Goal: Task Accomplishment & Management: Complete application form

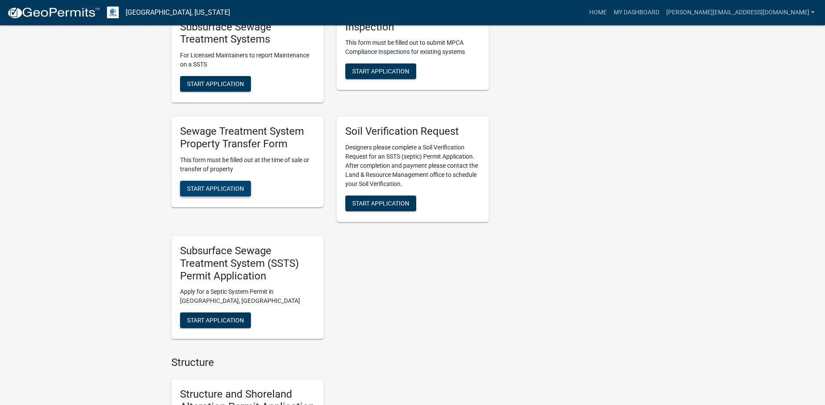
scroll to position [479, 0]
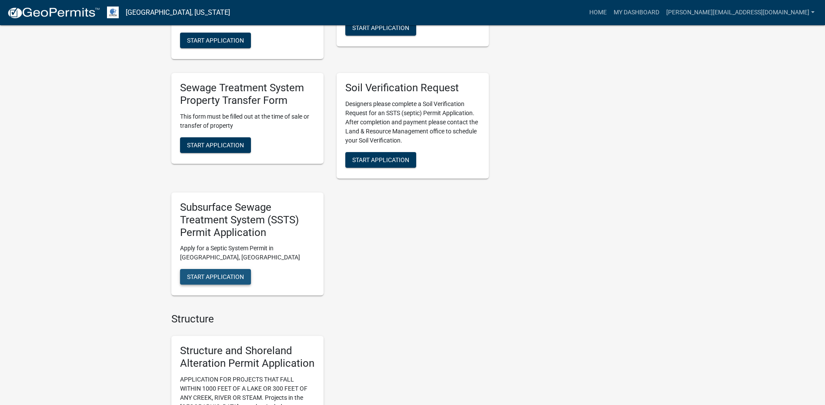
click at [200, 280] on span "Start Application" at bounding box center [215, 277] width 57 height 7
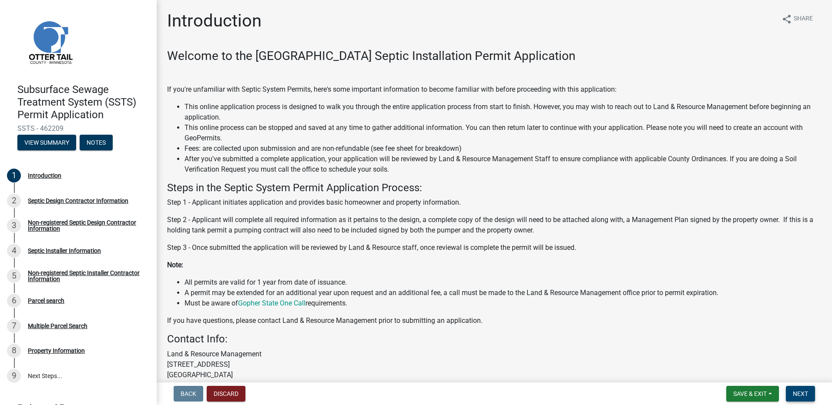
click at [800, 392] on span "Next" at bounding box center [800, 394] width 15 height 7
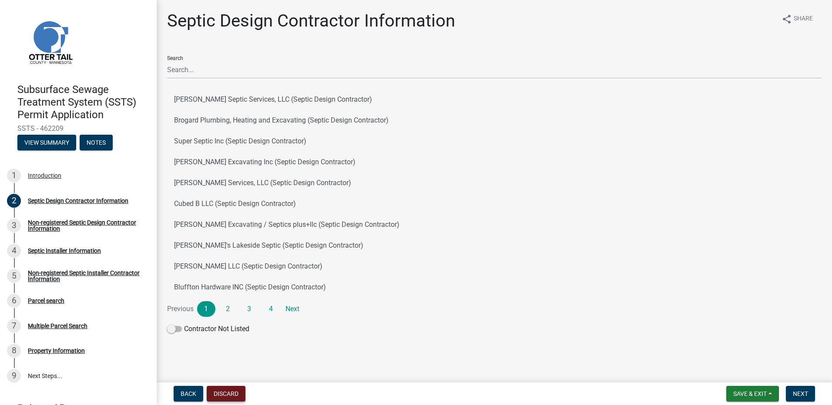
click at [231, 391] on button "Discard" at bounding box center [226, 394] width 39 height 16
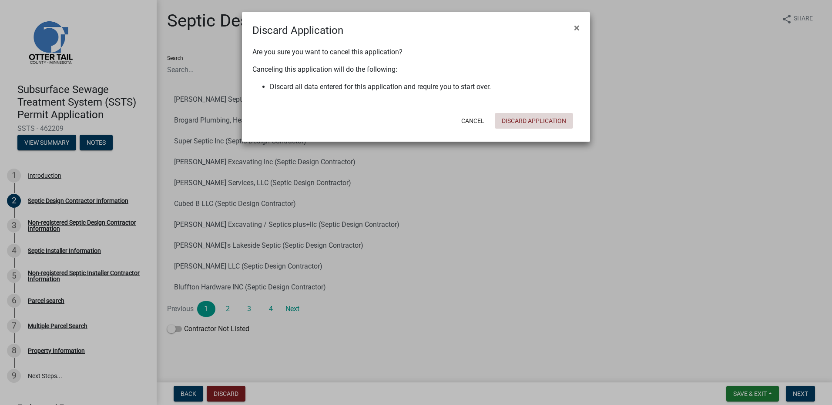
click at [519, 118] on button "Discard Application" at bounding box center [534, 121] width 78 height 16
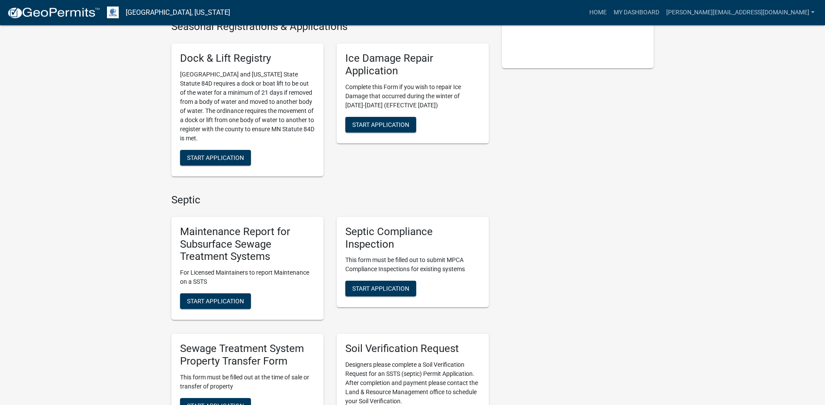
scroll to position [305, 0]
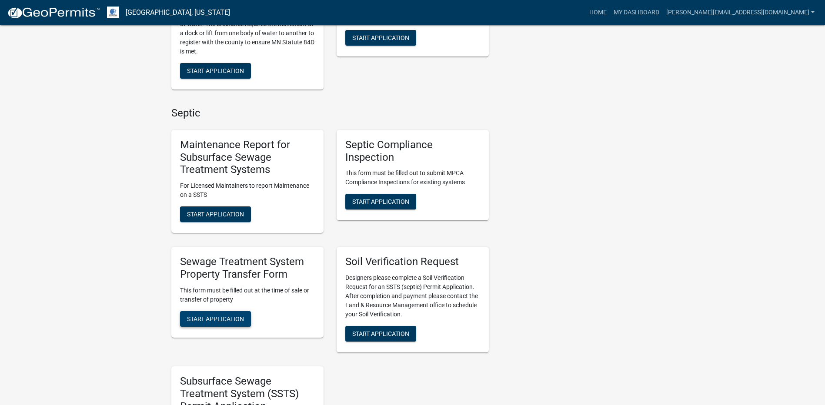
click at [207, 321] on span "Start Application" at bounding box center [215, 318] width 57 height 7
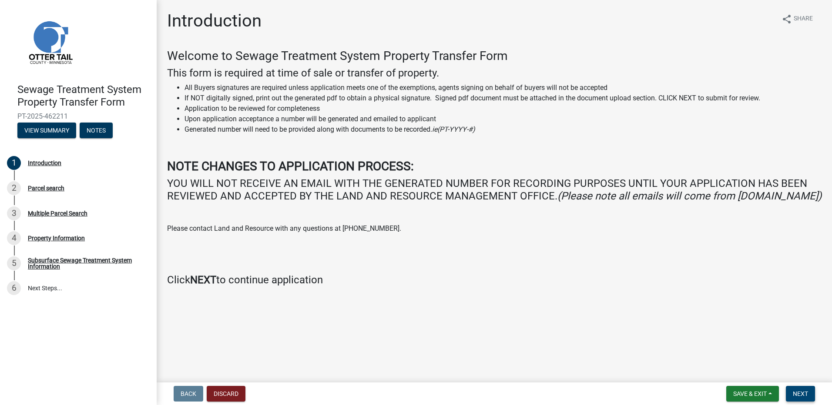
click at [801, 389] on button "Next" at bounding box center [800, 394] width 29 height 16
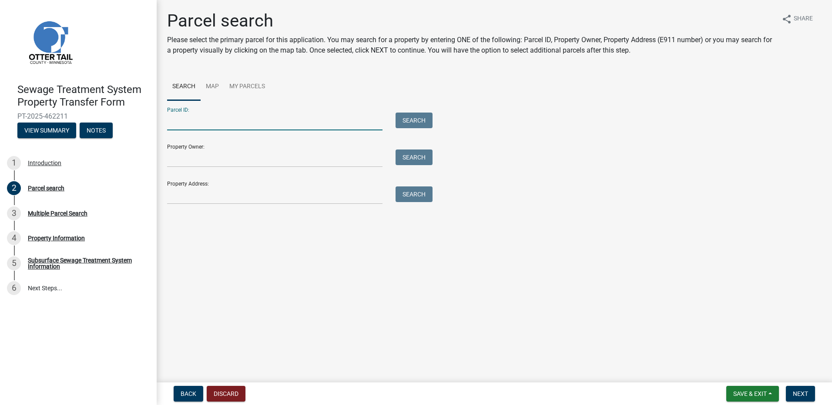
click at [200, 119] on input "Parcel ID:" at bounding box center [274, 122] width 215 height 18
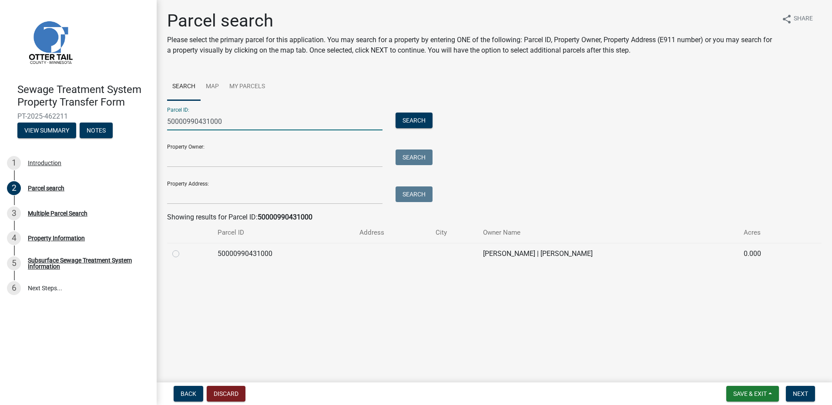
drag, startPoint x: 225, startPoint y: 121, endPoint x: 124, endPoint y: 123, distance: 101.4
click at [124, 123] on div "Sewage Treatment System Property Transfer Form PT-2025-462211 View Summary Note…" at bounding box center [416, 202] width 832 height 405
drag, startPoint x: 231, startPoint y: 117, endPoint x: 163, endPoint y: 117, distance: 68.3
click at [163, 117] on div "50000990431000" at bounding box center [275, 122] width 228 height 18
type input "50000990424000"
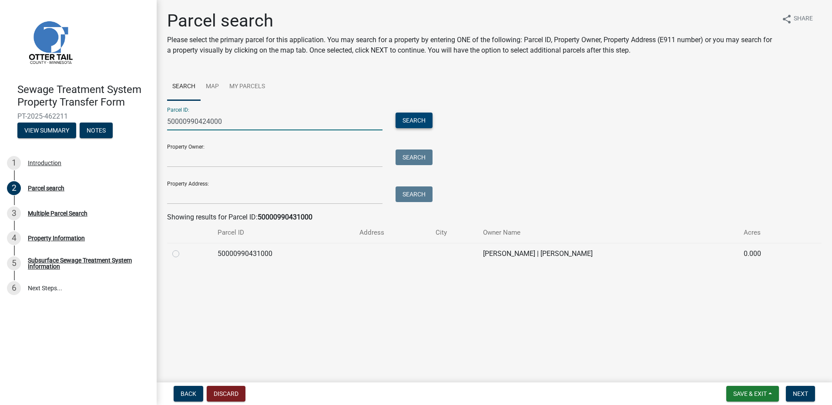
click at [411, 122] on button "Search" at bounding box center [413, 121] width 37 height 16
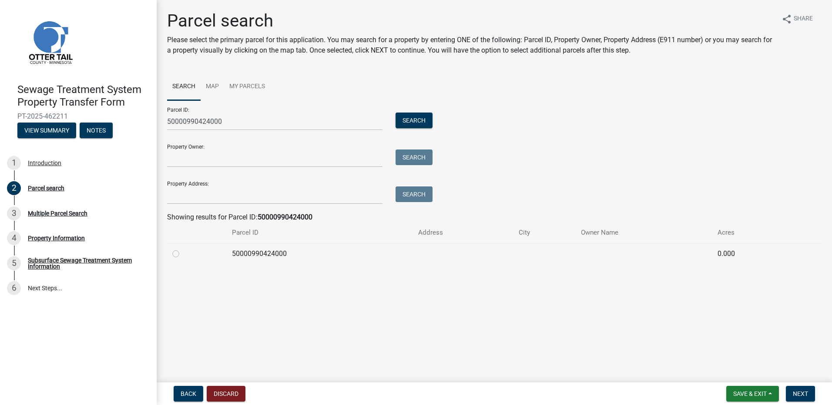
click at [183, 249] on label at bounding box center [183, 249] width 0 height 0
click at [183, 255] on input "radio" at bounding box center [186, 252] width 6 height 6
radio input "true"
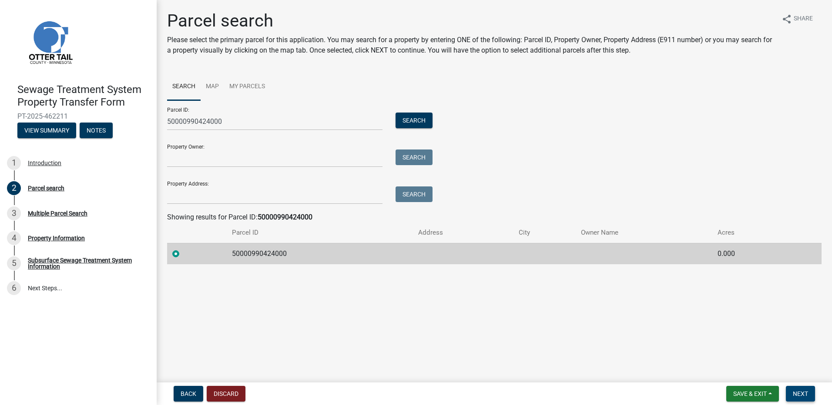
click at [804, 395] on span "Next" at bounding box center [800, 394] width 15 height 7
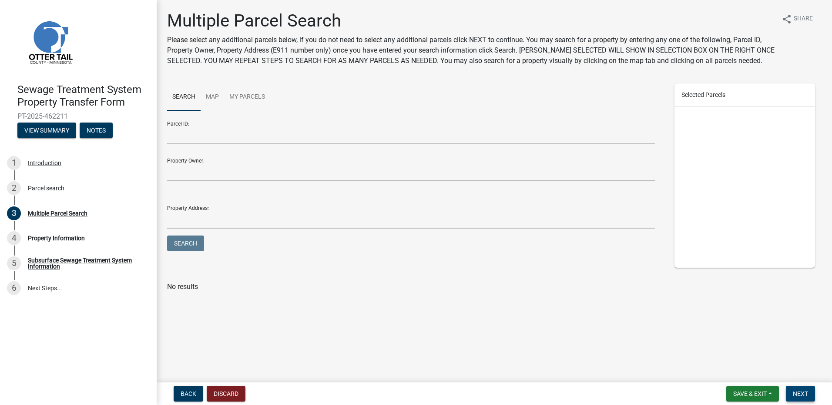
click at [800, 391] on span "Next" at bounding box center [800, 394] width 15 height 7
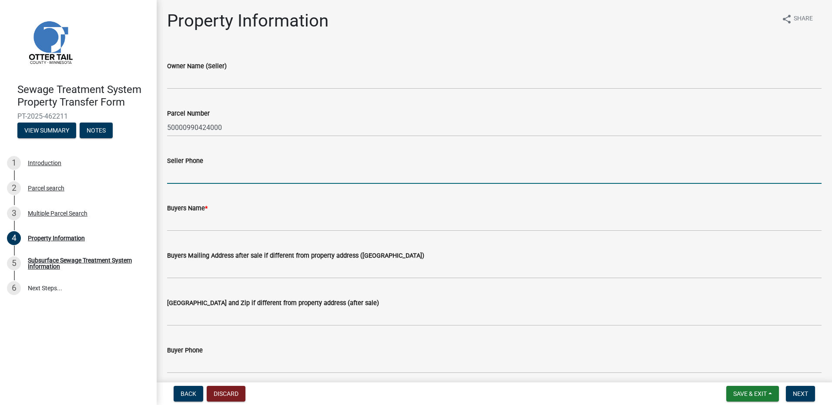
click at [184, 177] on input "Seller Phone" at bounding box center [494, 175] width 654 height 18
type input "[PHONE_NUMBER]"
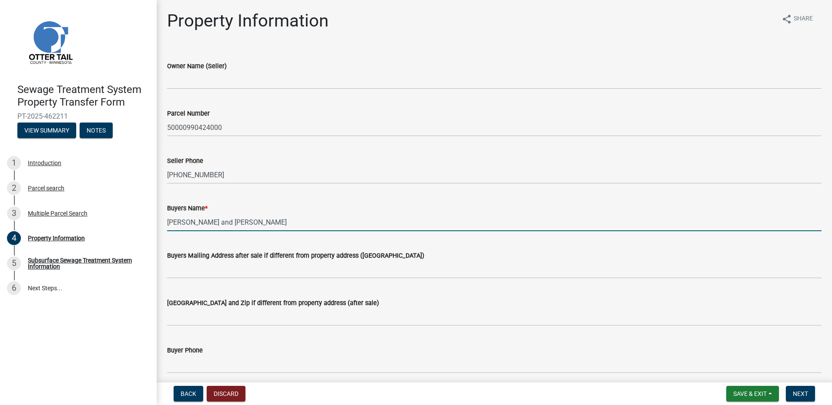
type input "[PERSON_NAME] and [PERSON_NAME]"
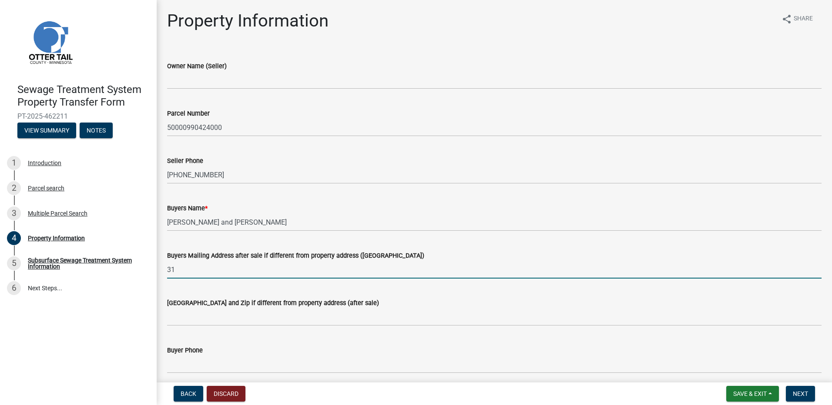
type input "3"
click at [271, 268] on input "901 6th Ave N, Fargo, ND 58102" at bounding box center [494, 270] width 654 height 18
type input "901 6th Ave N"
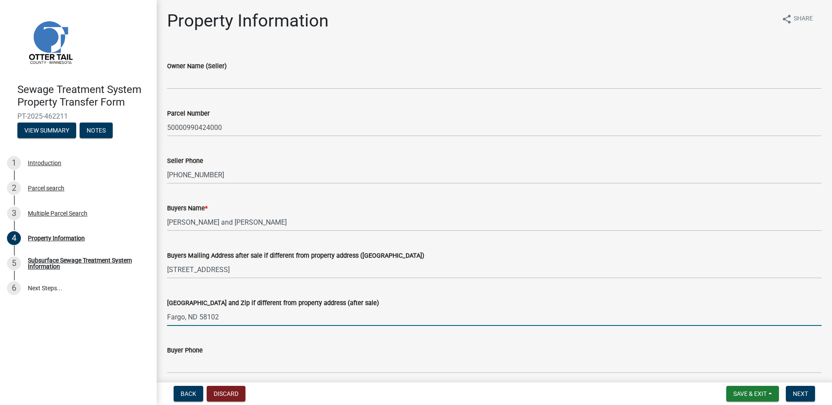
type input "Fargo, ND 58102"
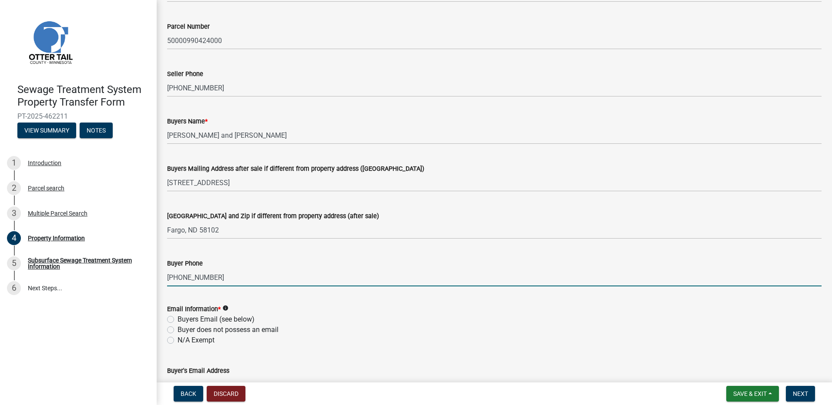
scroll to position [174, 0]
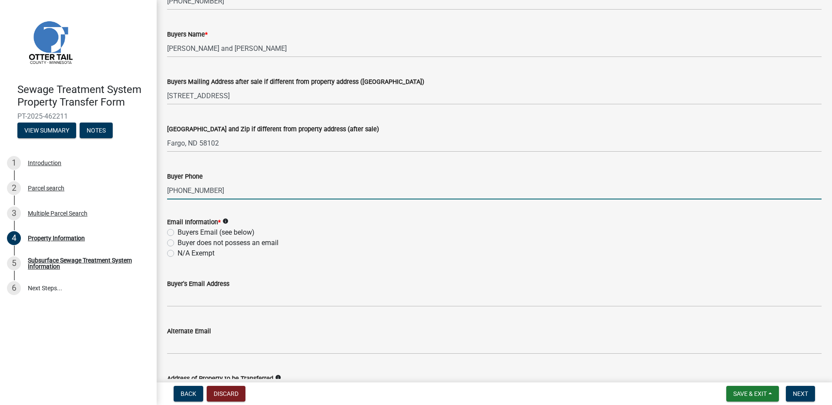
type input "701-367-3408"
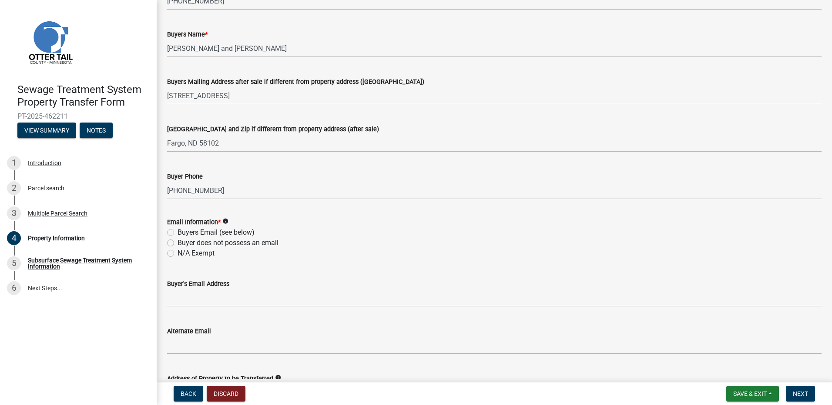
click at [178, 231] on label "Buyers Email (see below)" at bounding box center [216, 233] width 77 height 10
click at [178, 231] on input "Buyers Email (see below)" at bounding box center [181, 231] width 6 height 6
radio input "true"
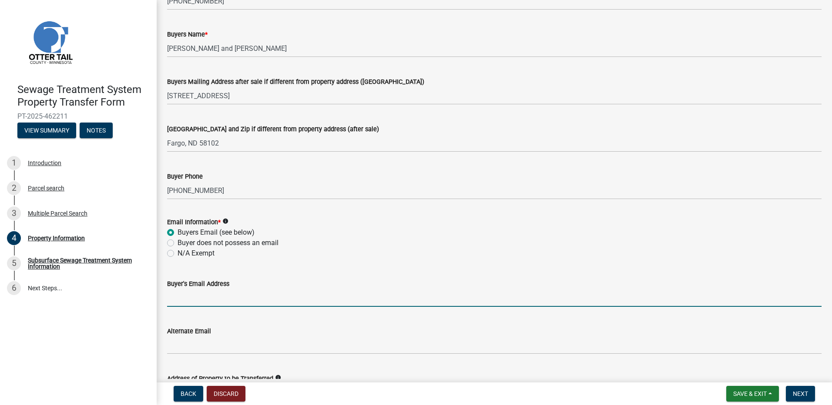
click at [186, 298] on input "Buyer's Email Address" at bounding box center [494, 298] width 654 height 18
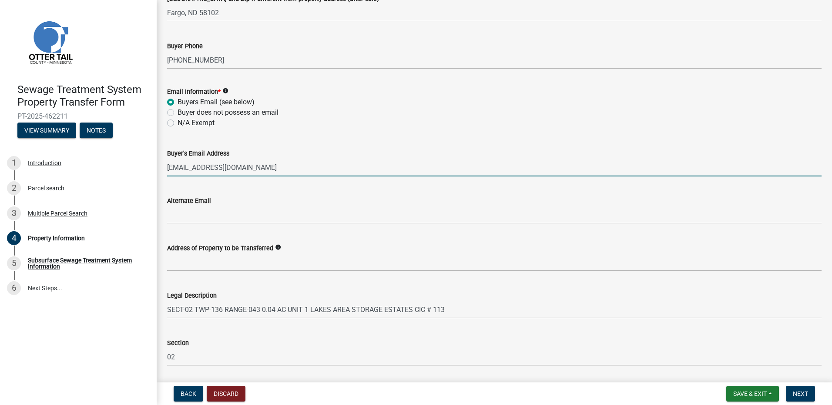
scroll to position [381, 0]
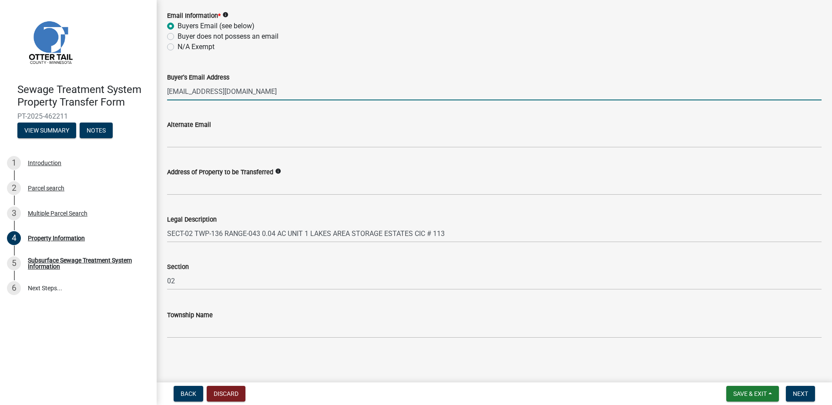
type input "fischereric74@gmail.com"
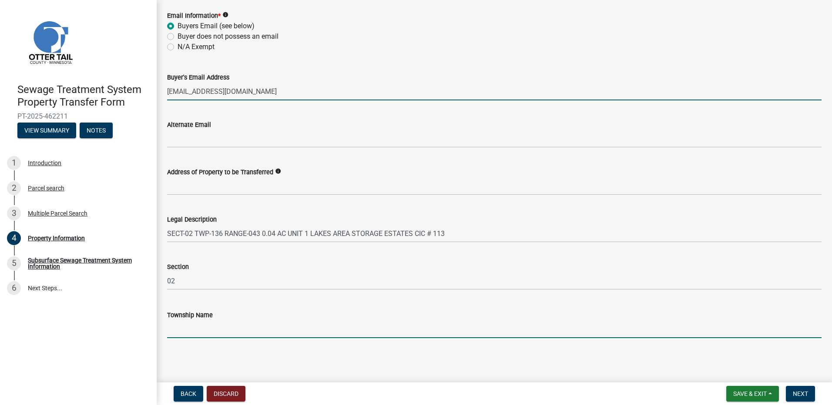
click at [198, 331] on input "Township Name" at bounding box center [494, 330] width 654 height 18
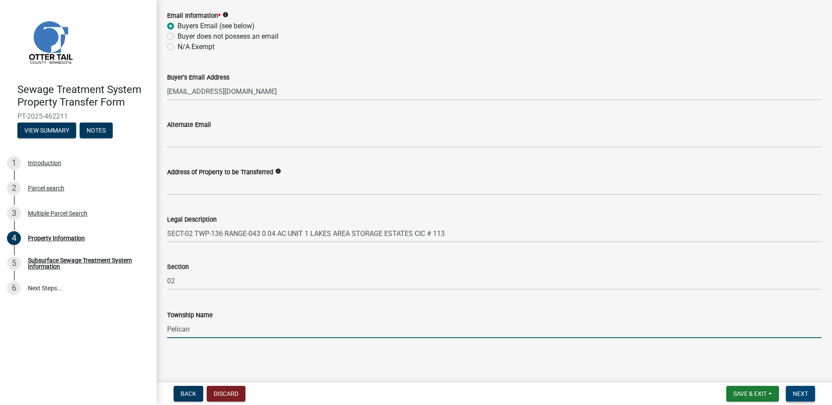
type input "Pelican"
drag, startPoint x: 801, startPoint y: 393, endPoint x: 802, endPoint y: 377, distance: 16.1
click at [801, 393] on span "Next" at bounding box center [800, 394] width 15 height 7
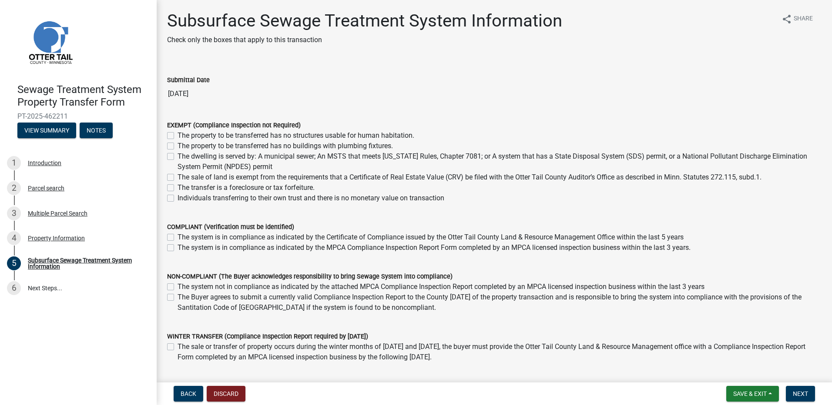
click at [178, 156] on label "The dwelling is served by: A municipal sewer; An MSTS that meets Minnesota Rule…" at bounding box center [500, 161] width 644 height 21
click at [178, 156] on input "The dwelling is served by: A municipal sewer; An MSTS that meets Minnesota Rule…" at bounding box center [181, 154] width 6 height 6
checkbox input "true"
checkbox input "false"
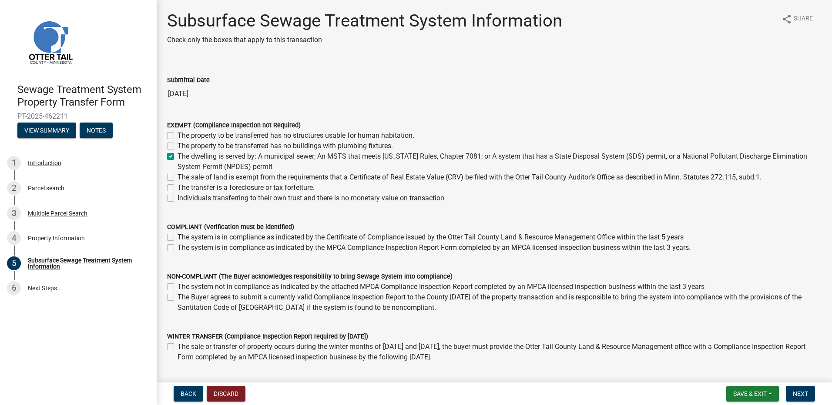
checkbox input "true"
checkbox input "false"
click at [178, 157] on label "The dwelling is served by: A municipal sewer; An MSTS that meets Minnesota Rule…" at bounding box center [500, 161] width 644 height 21
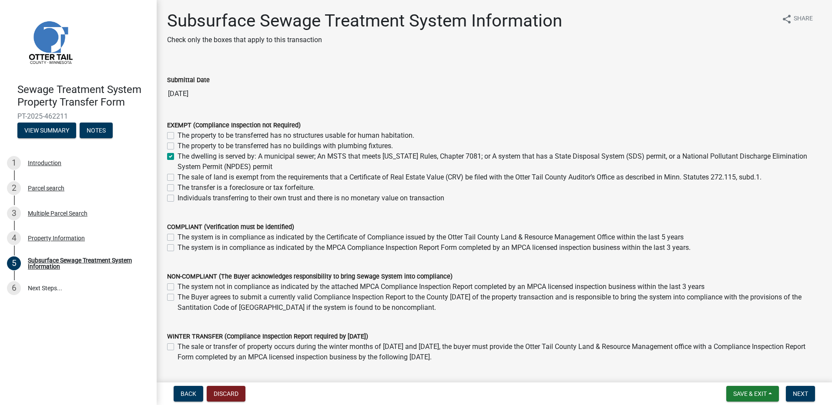
click at [178, 157] on input "The dwelling is served by: A municipal sewer; An MSTS that meets Minnesota Rule…" at bounding box center [181, 154] width 6 height 6
checkbox input "false"
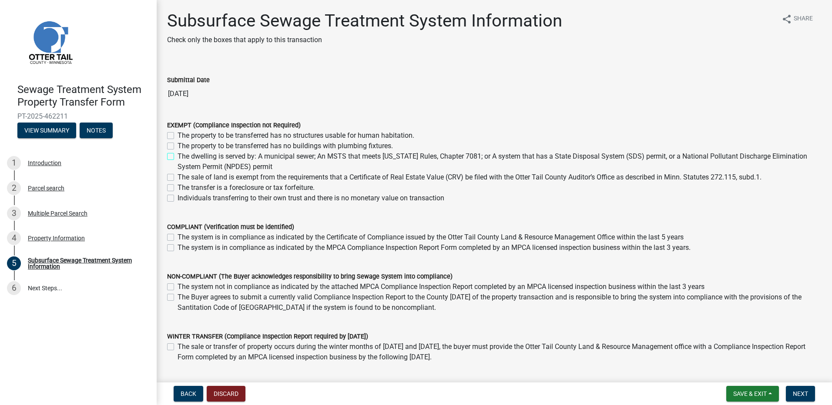
checkbox input "false"
click at [178, 146] on label "The property to be transferred has no buildings with plumbing fixtures." at bounding box center [285, 146] width 215 height 10
click at [178, 146] on input "The property to be transferred has no buildings with plumbing fixtures." at bounding box center [181, 144] width 6 height 6
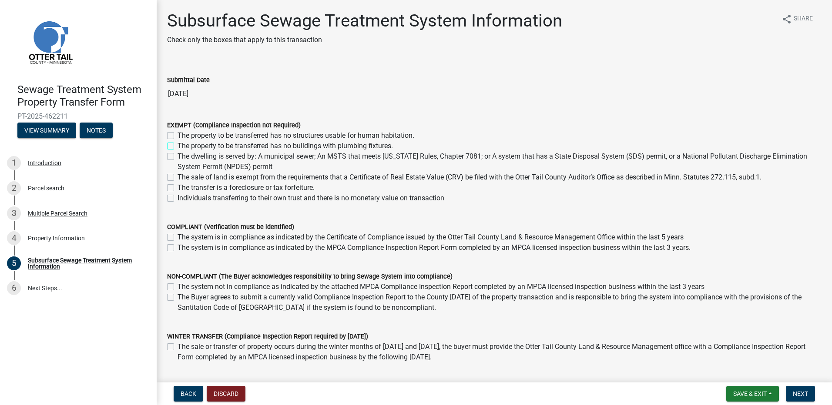
checkbox input "true"
checkbox input "false"
checkbox input "true"
checkbox input "false"
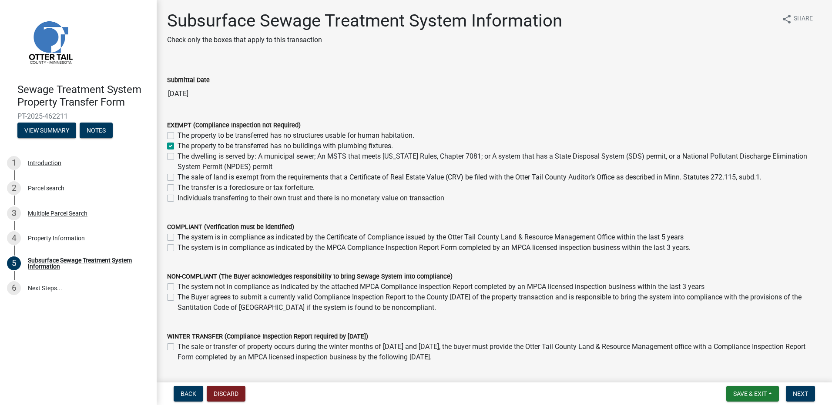
checkbox input "false"
click at [801, 391] on span "Next" at bounding box center [800, 394] width 15 height 7
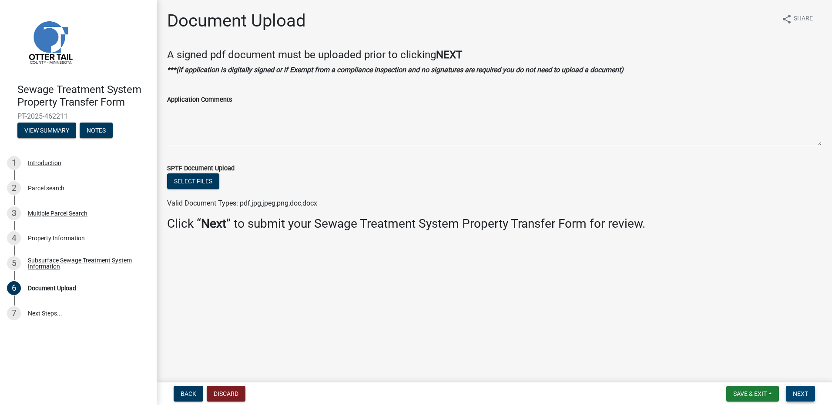
click at [806, 394] on span "Next" at bounding box center [800, 394] width 15 height 7
